Goal: Find specific page/section

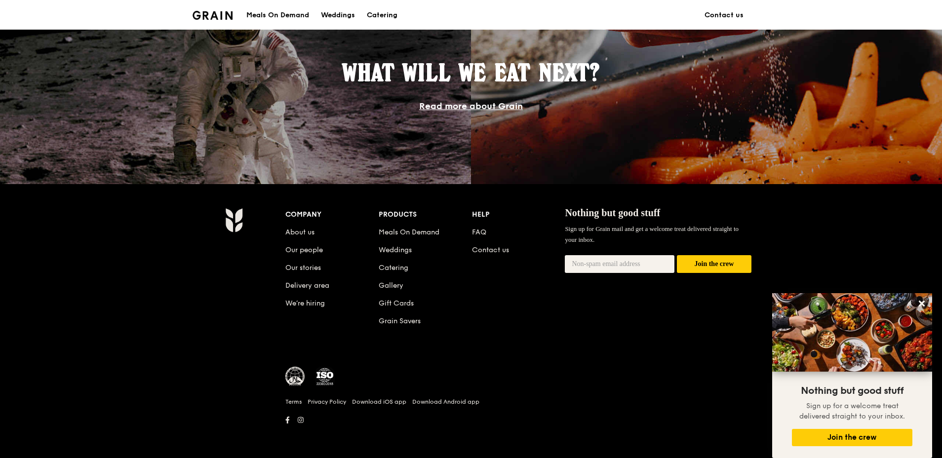
scroll to position [842, 0]
click at [297, 284] on link "Delivery area" at bounding box center [307, 285] width 44 height 8
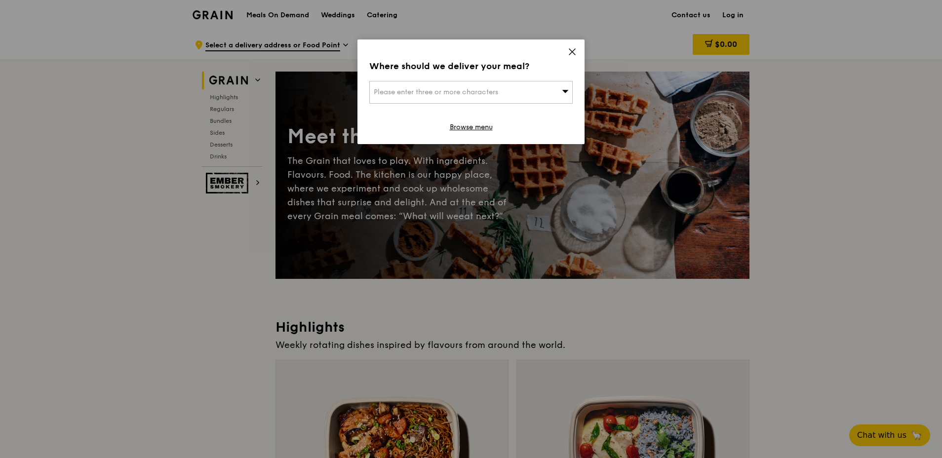
click at [574, 48] on icon at bounding box center [572, 51] width 9 height 9
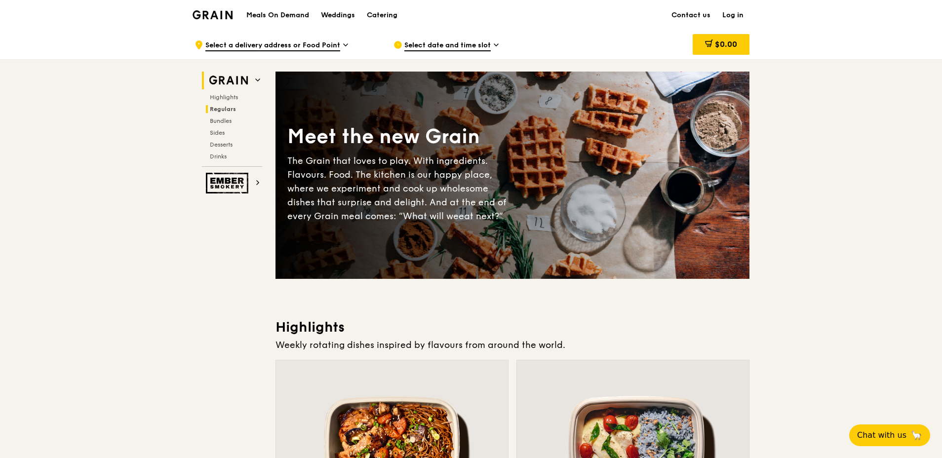
click at [222, 108] on span "Regulars" at bounding box center [223, 109] width 26 height 7
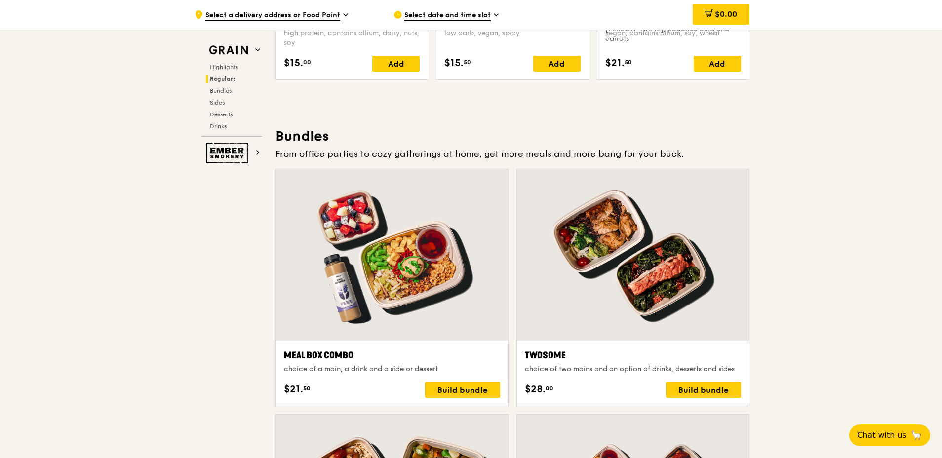
scroll to position [1223, 0]
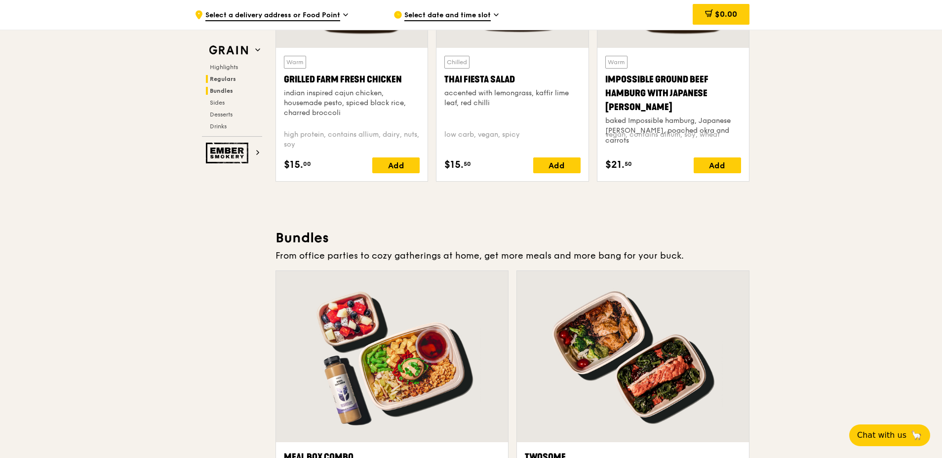
click at [221, 87] on h2 "Bundles" at bounding box center [234, 91] width 56 height 8
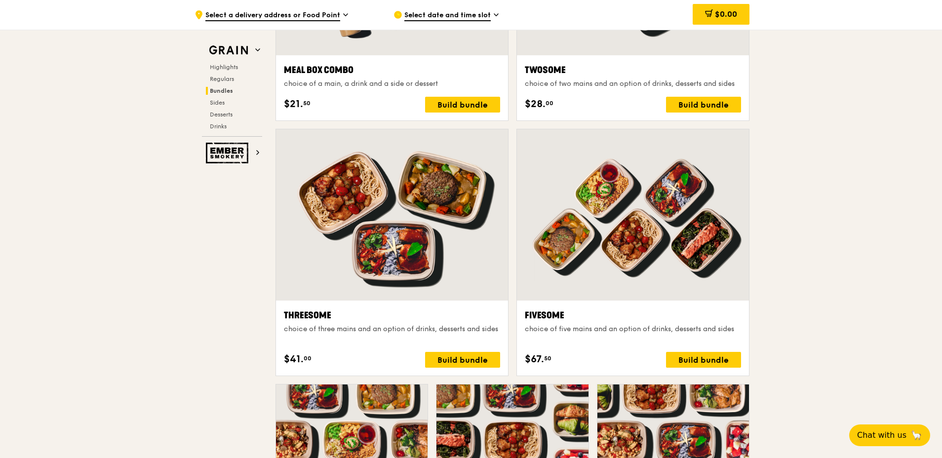
scroll to position [1264, 0]
